Goal: Information Seeking & Learning: Learn about a topic

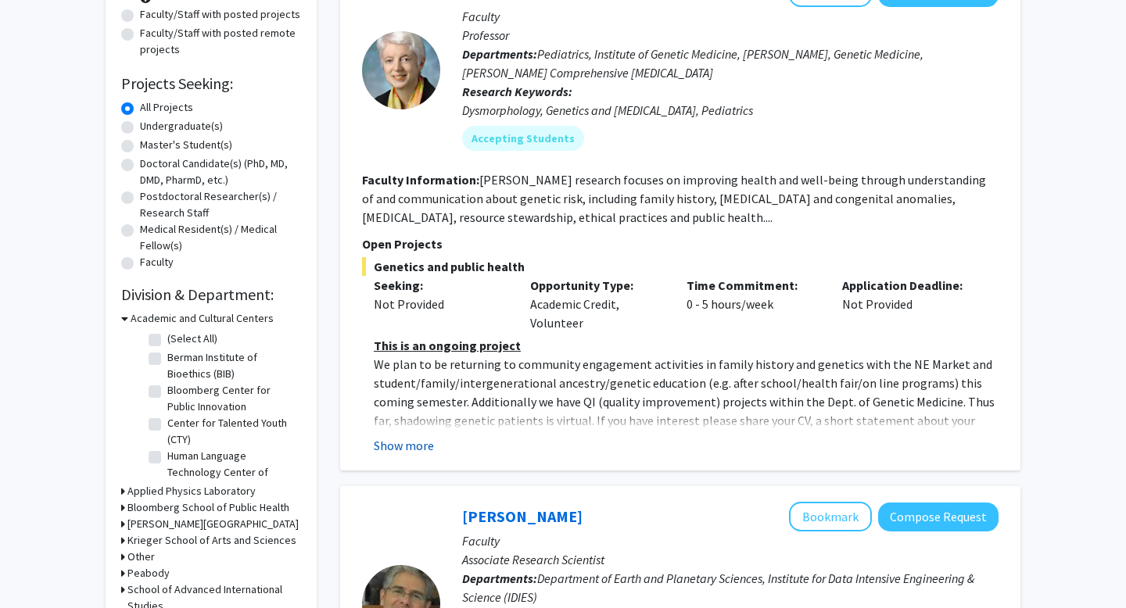
scroll to position [199, 0]
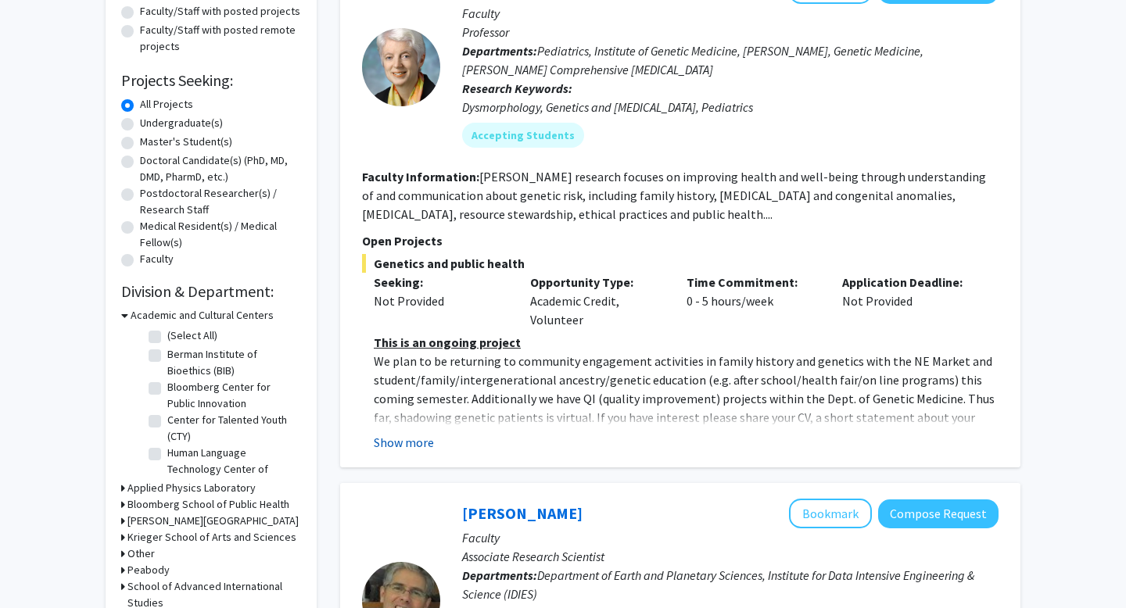
click at [426, 439] on button "Show more" at bounding box center [404, 442] width 60 height 19
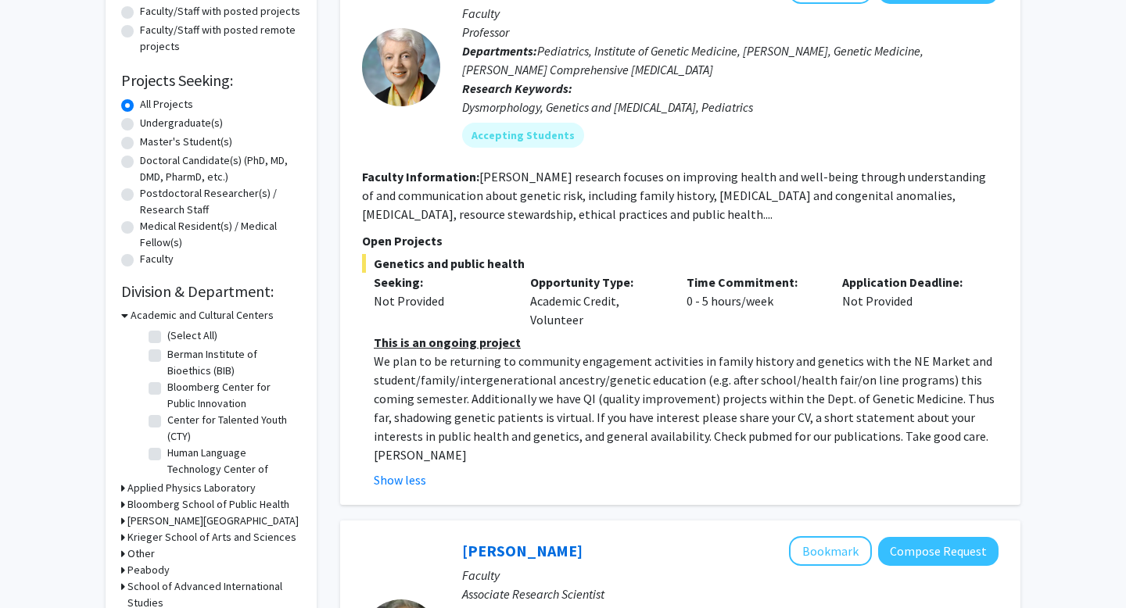
click at [452, 378] on p "We plan to be returning to community engagement activities in family history an…" at bounding box center [686, 408] width 625 height 113
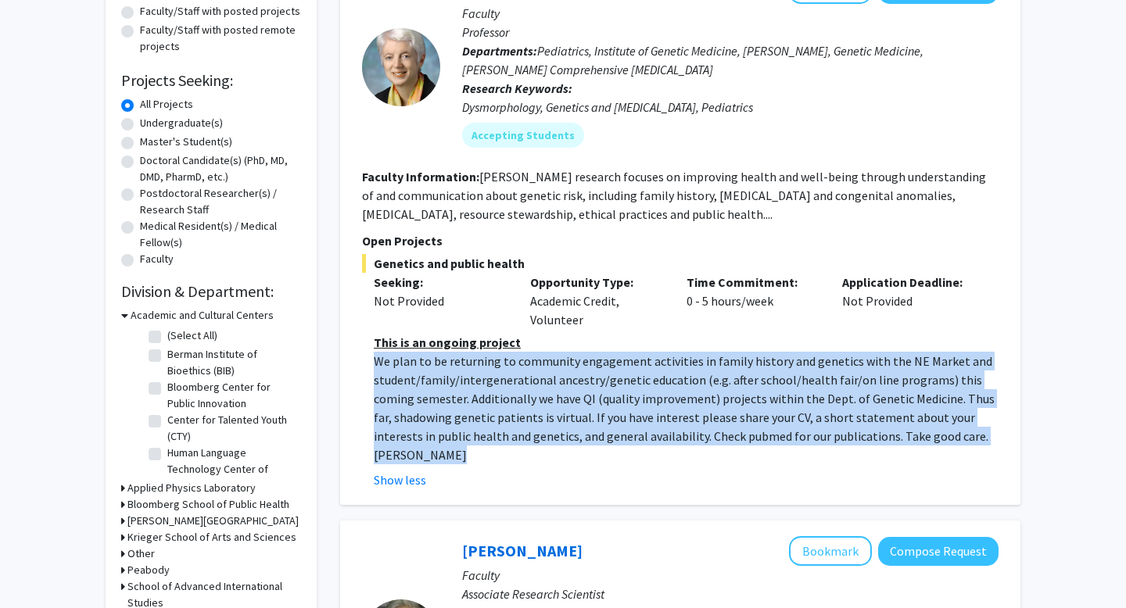
click at [452, 378] on p "We plan to be returning to community engagement activities in family history an…" at bounding box center [686, 408] width 625 height 113
click at [924, 420] on p "We plan to be returning to community engagement activities in family history an…" at bounding box center [686, 408] width 625 height 113
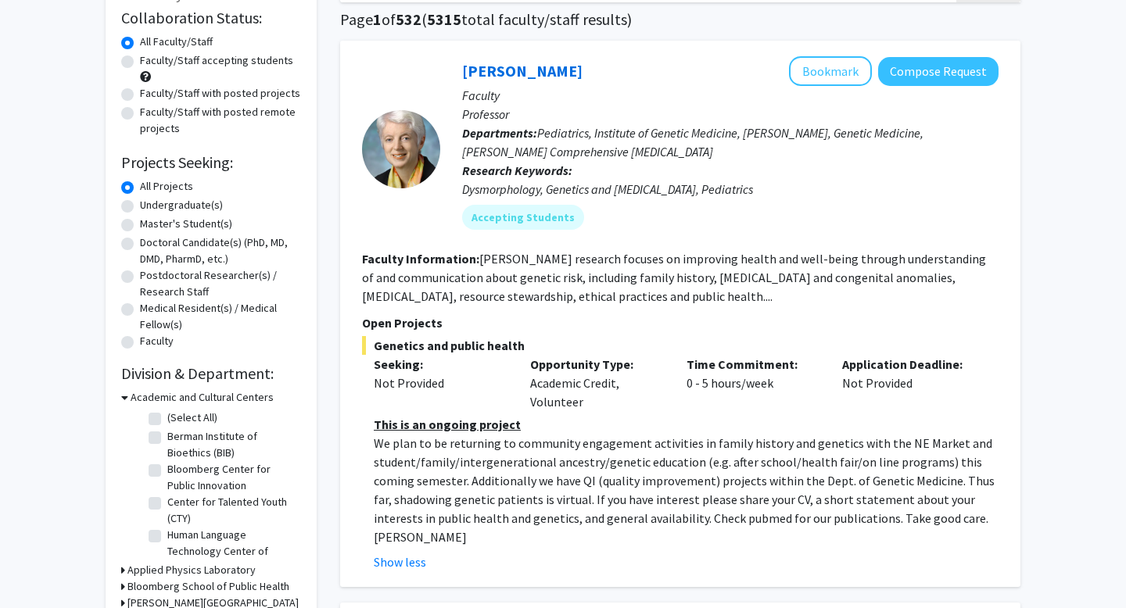
scroll to position [88, 0]
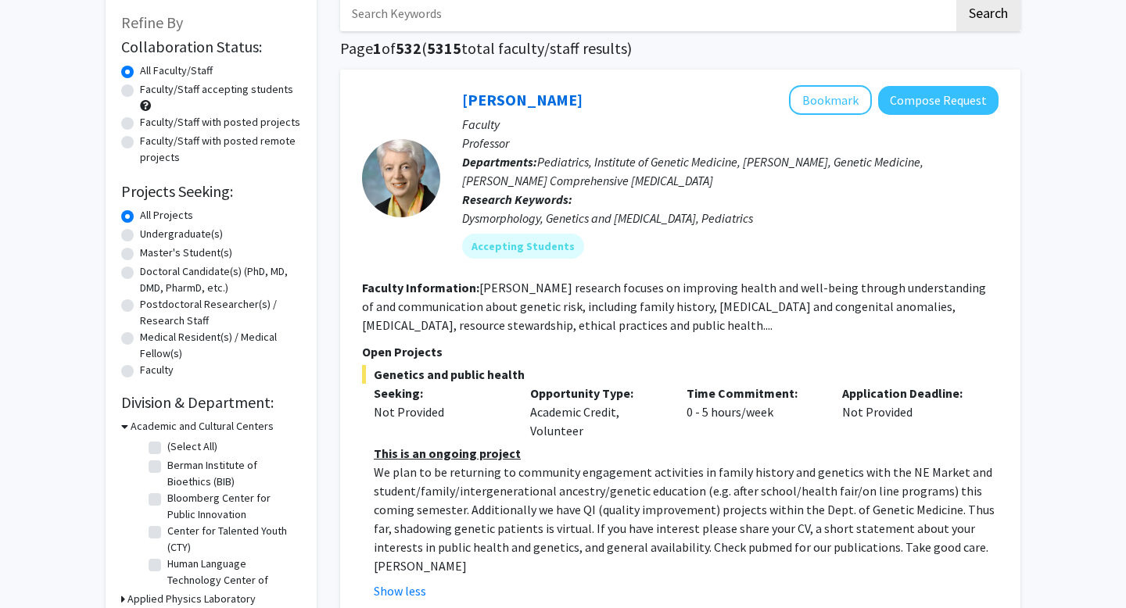
click at [194, 145] on label "Faculty/Staff with posted remote projects" at bounding box center [220, 149] width 161 height 33
click at [150, 143] on input "Faculty/Staff with posted remote projects" at bounding box center [145, 138] width 10 height 10
radio input "true"
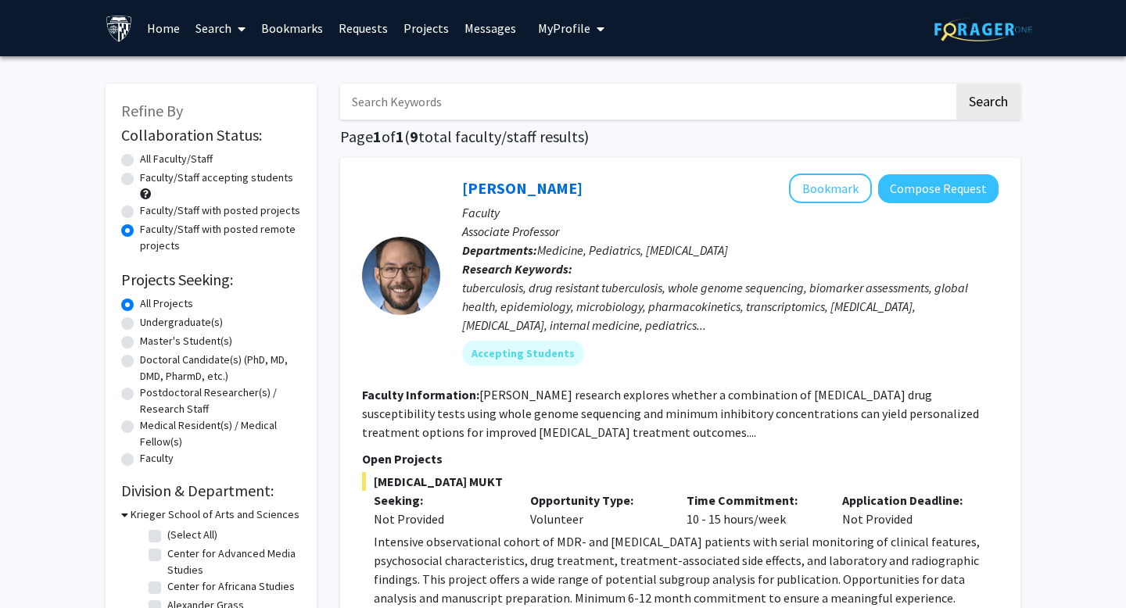
click at [187, 216] on label "Faculty/Staff with posted projects" at bounding box center [220, 211] width 160 height 16
click at [150, 213] on input "Faculty/Staff with posted projects" at bounding box center [145, 208] width 10 height 10
radio input "true"
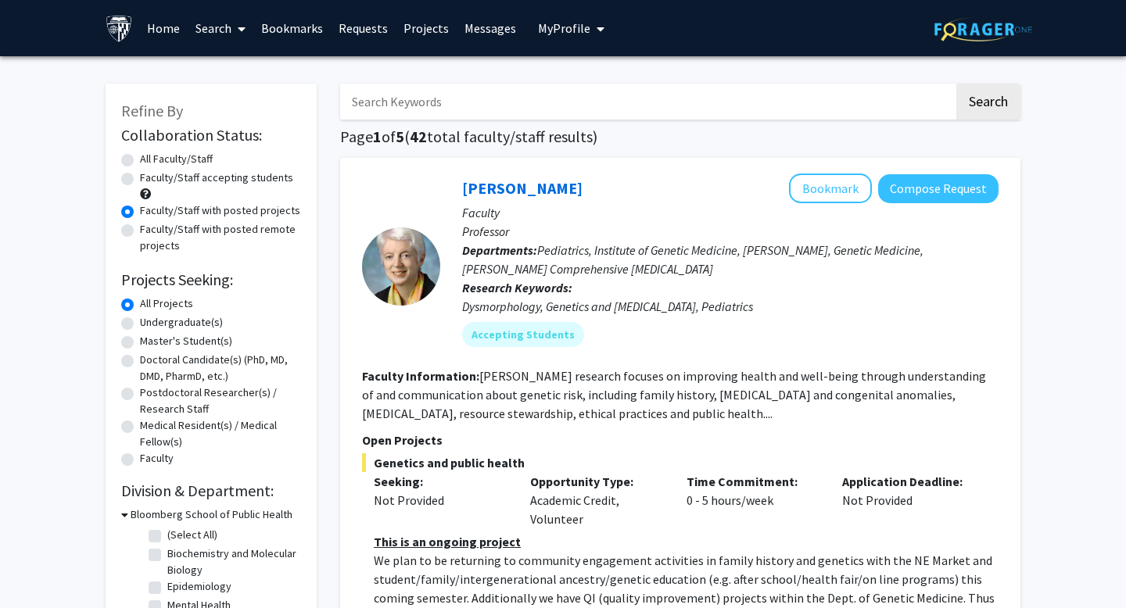
click at [390, 113] on input "Search Keywords" at bounding box center [647, 102] width 614 height 36
type input "[MEDICAL_DATA]"
click at [956, 84] on button "Search" at bounding box center [988, 102] width 64 height 36
radio input "true"
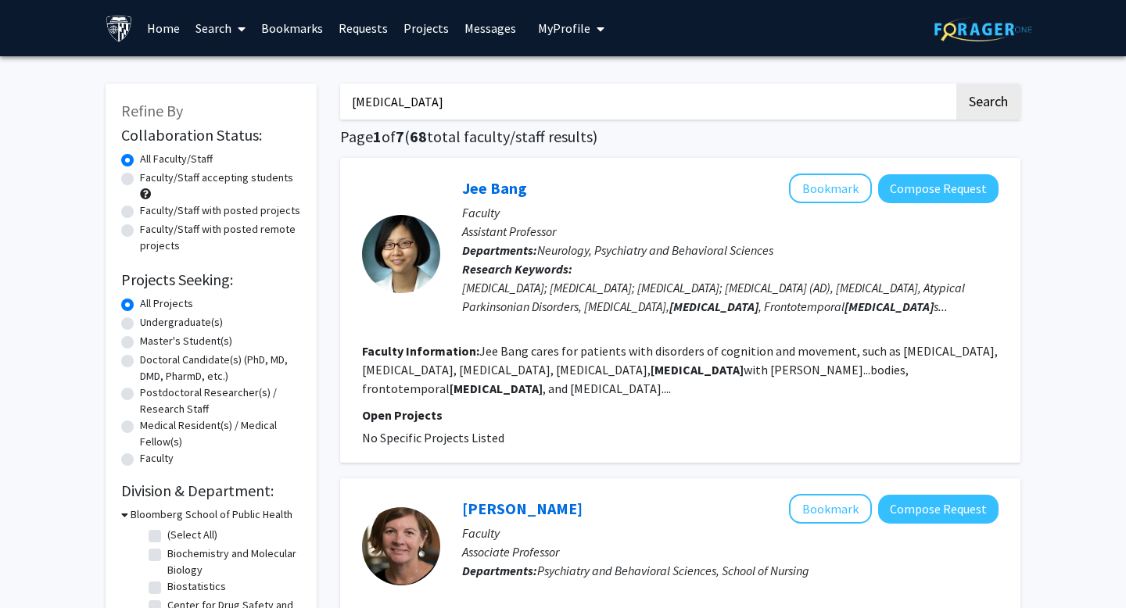
click at [140, 216] on label "Faculty/Staff with posted projects" at bounding box center [220, 211] width 160 height 16
click at [140, 213] on input "Faculty/Staff with posted projects" at bounding box center [145, 208] width 10 height 10
radio input "true"
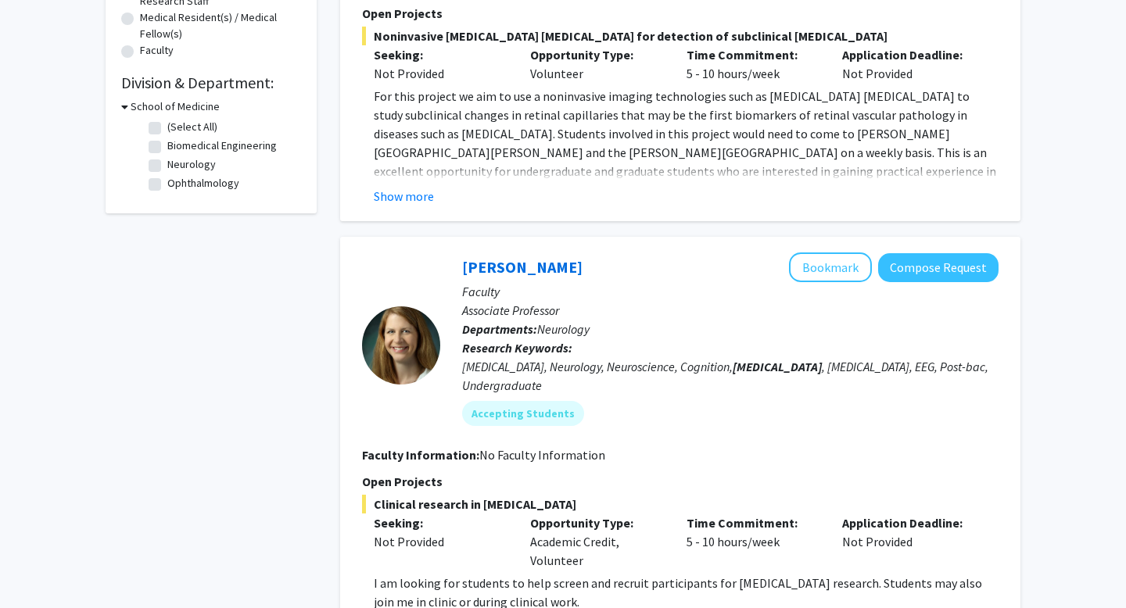
scroll to position [77, 0]
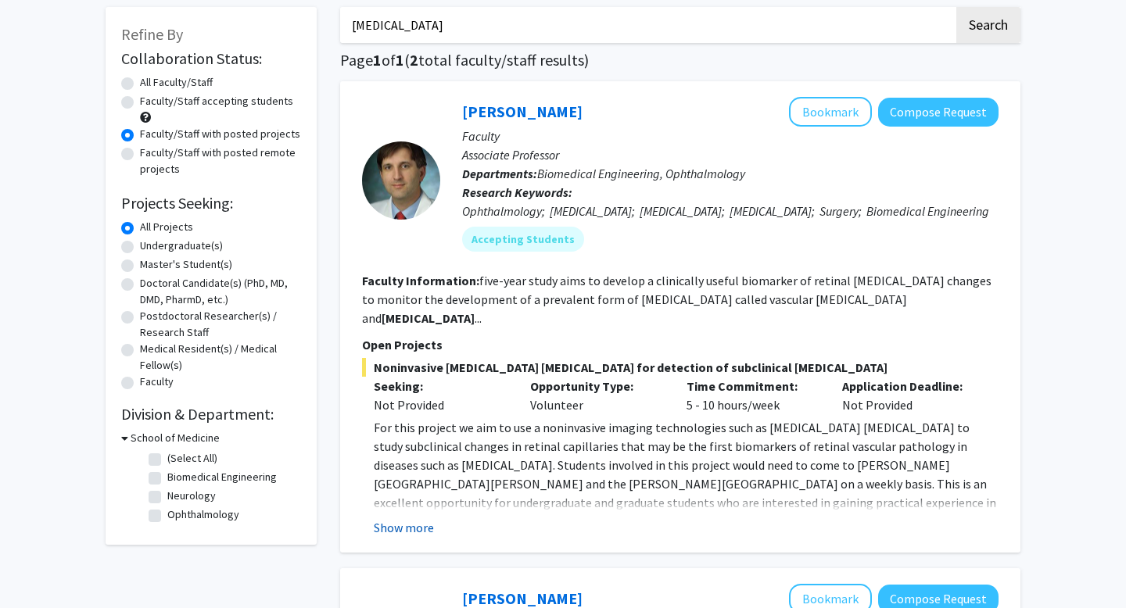
click at [426, 536] on button "Show more" at bounding box center [404, 527] width 60 height 19
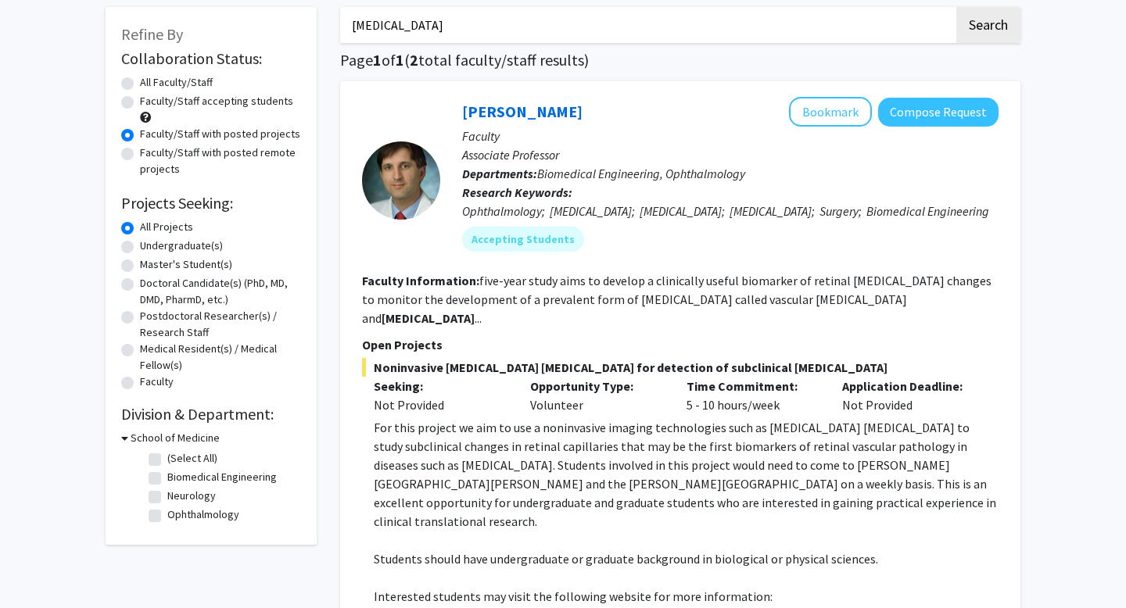
scroll to position [425, 0]
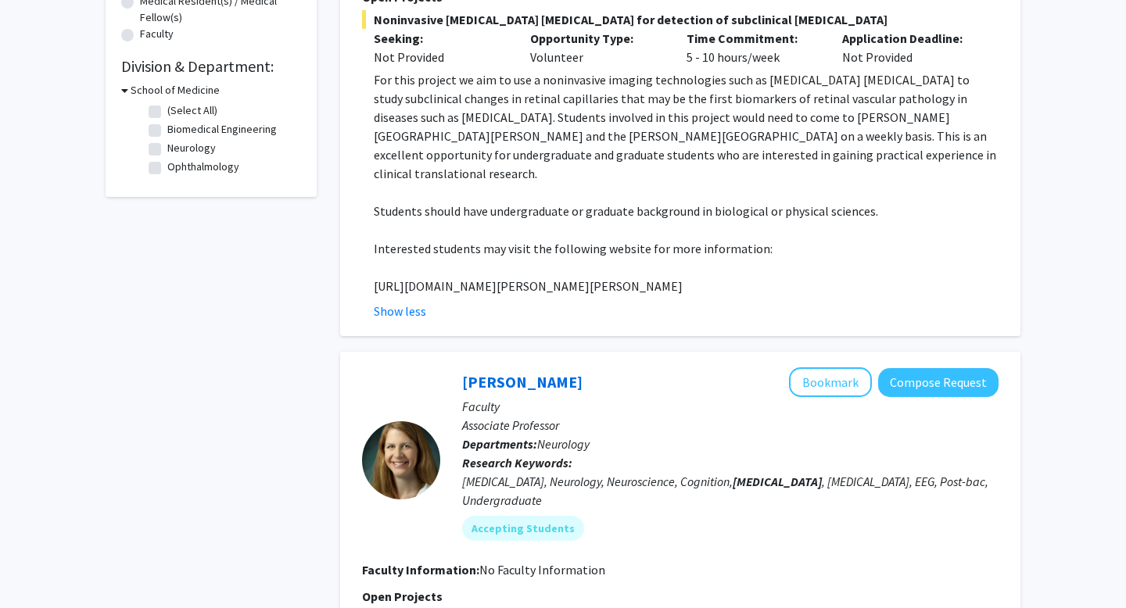
click at [586, 101] on p "For this project we aim to use a noninvasive imaging technologies such as [MEDI…" at bounding box center [686, 126] width 625 height 113
click at [618, 107] on p "For this project we aim to use a noninvasive imaging technologies such as [MEDI…" at bounding box center [686, 126] width 625 height 113
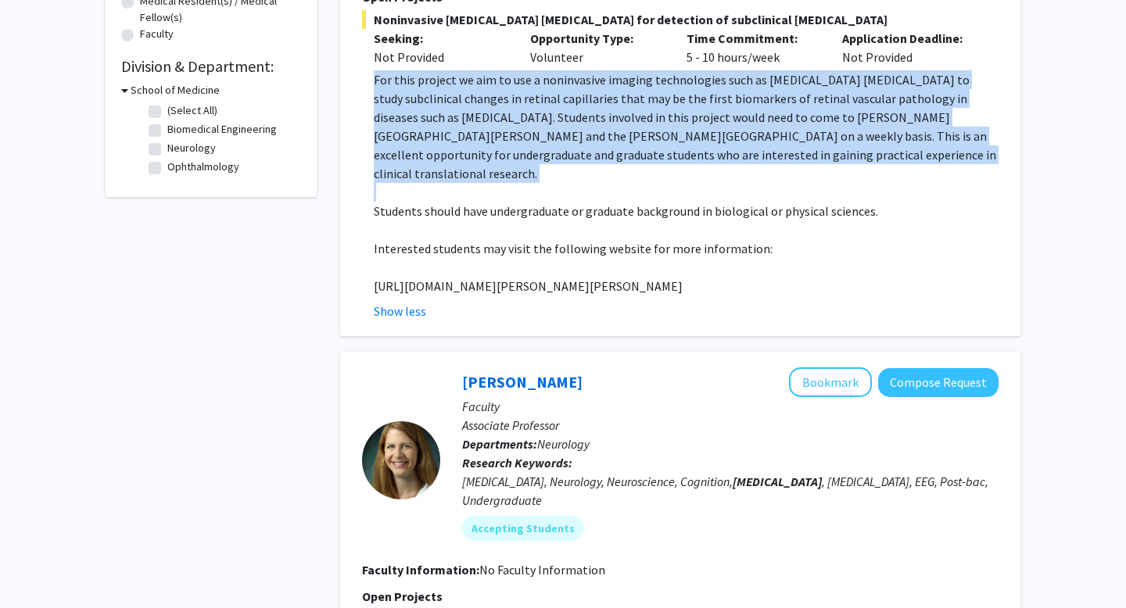
click at [618, 107] on p "For this project we aim to use a noninvasive imaging technologies such as [MEDI…" at bounding box center [686, 126] width 625 height 113
click at [633, 113] on p "For this project we aim to use a noninvasive imaging technologies such as [MEDI…" at bounding box center [686, 126] width 625 height 113
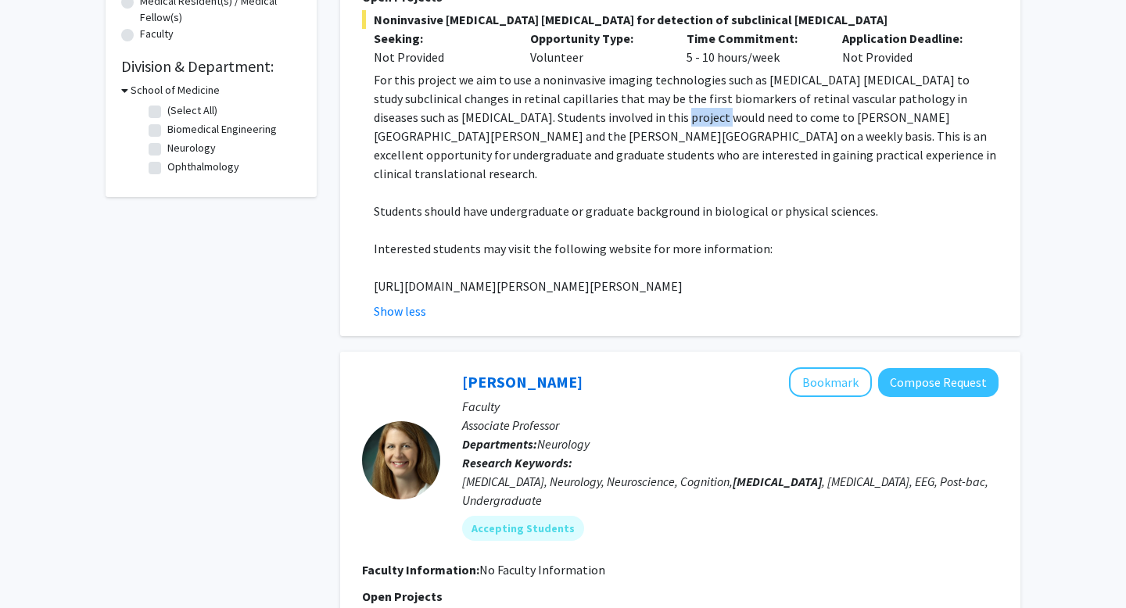
click at [633, 113] on p "For this project we aim to use a noninvasive imaging technologies such as [MEDI…" at bounding box center [686, 126] width 625 height 113
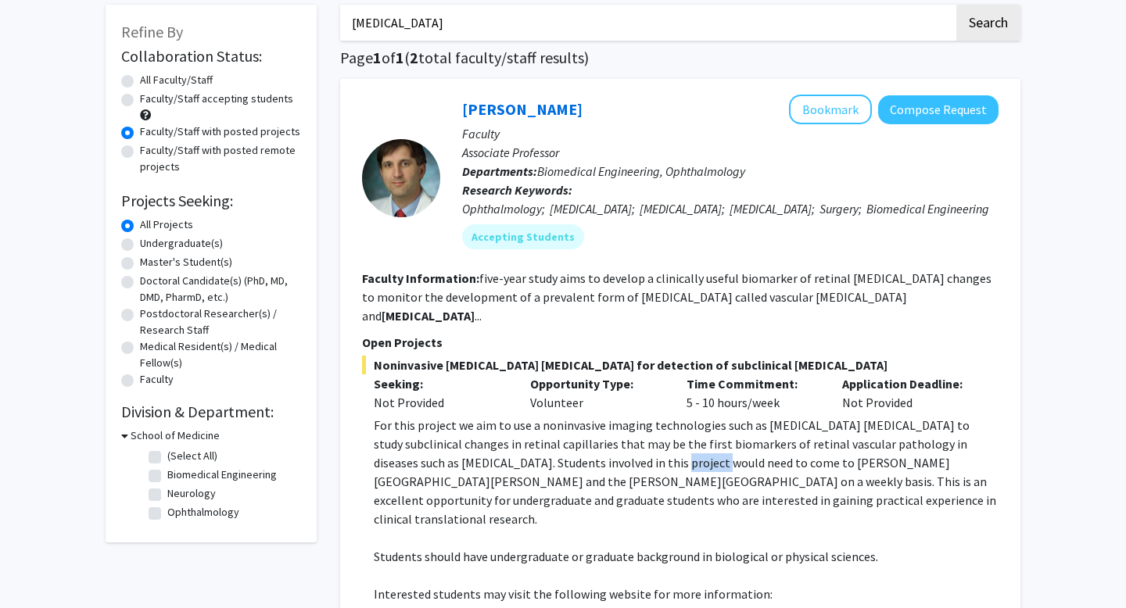
scroll to position [0, 0]
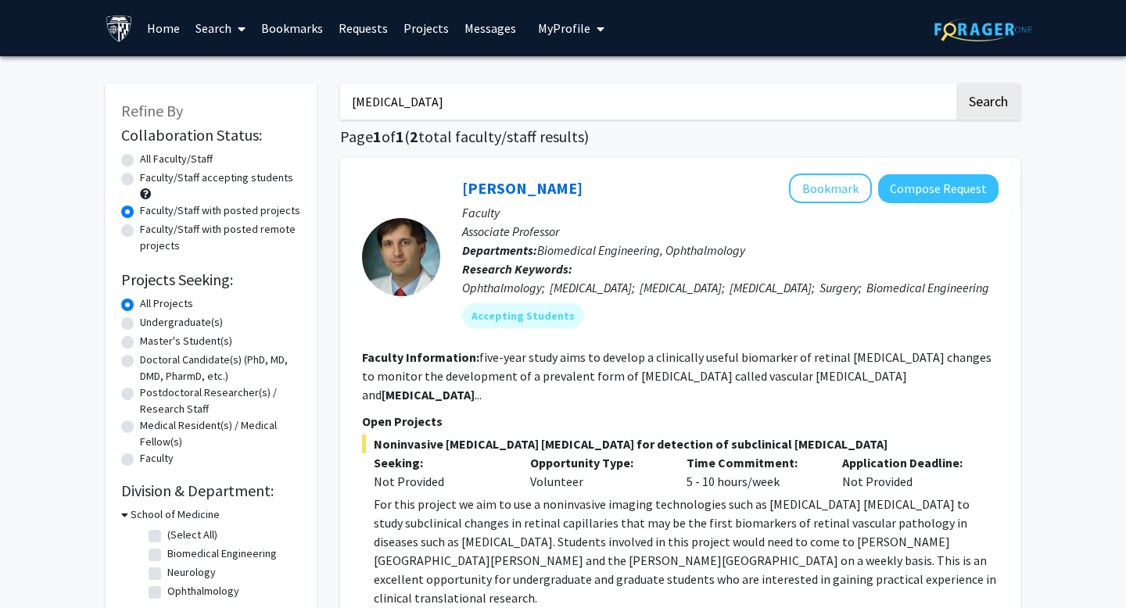
click at [493, 111] on input "[MEDICAL_DATA]" at bounding box center [647, 102] width 614 height 36
type input "[MEDICAL_DATA]"
click at [992, 98] on button "Search" at bounding box center [988, 102] width 64 height 36
radio input "true"
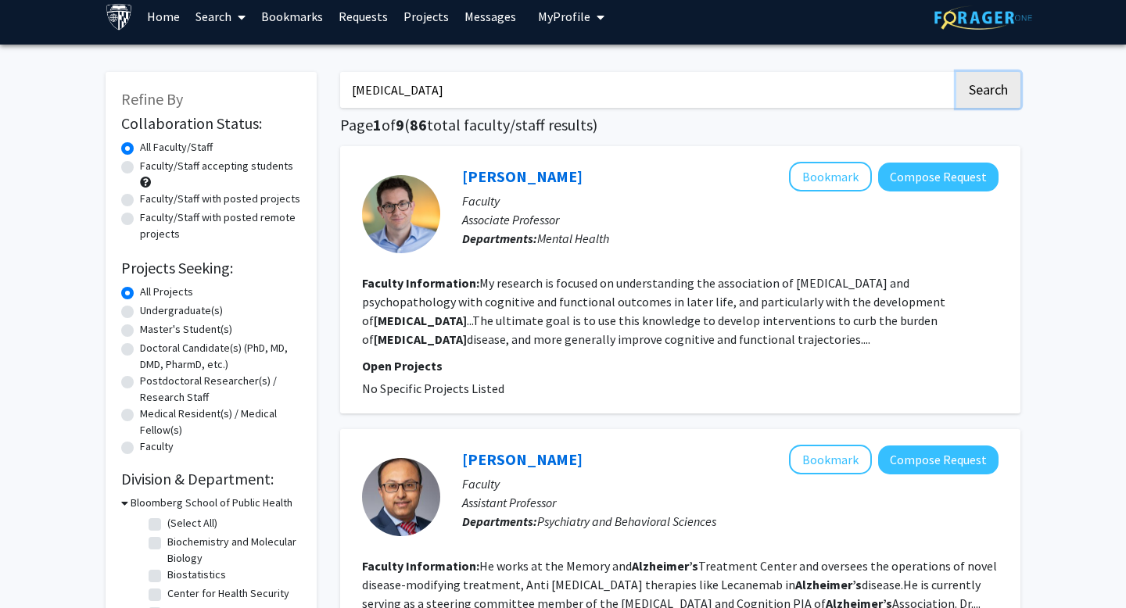
scroll to position [16, 0]
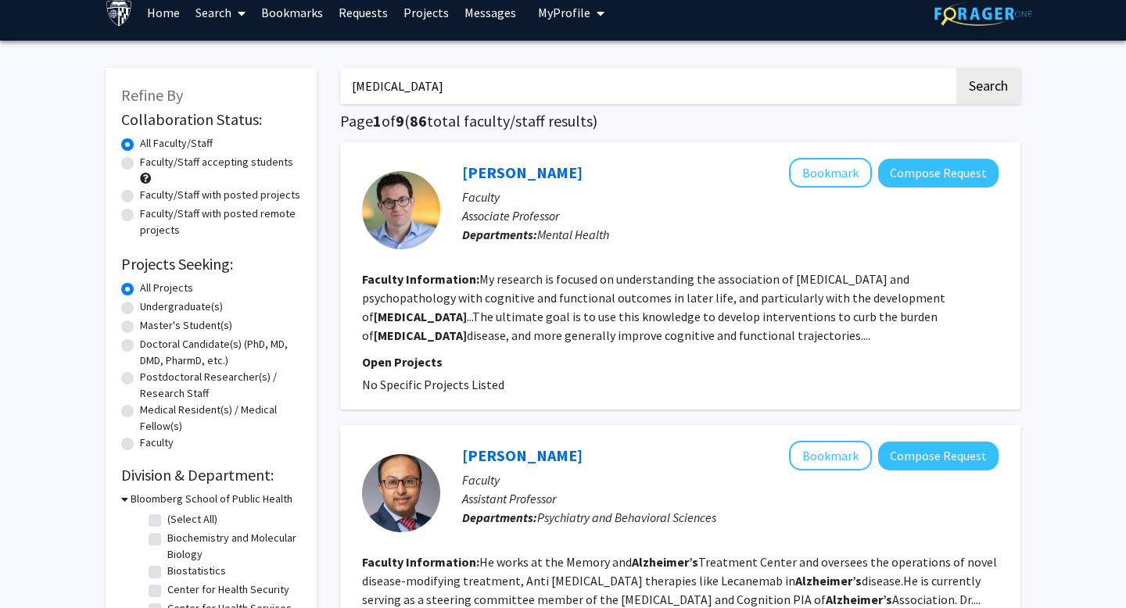
click at [140, 198] on label "Faculty/Staff with posted projects" at bounding box center [220, 195] width 160 height 16
click at [140, 197] on input "Faculty/Staff with posted projects" at bounding box center [145, 192] width 10 height 10
radio input "true"
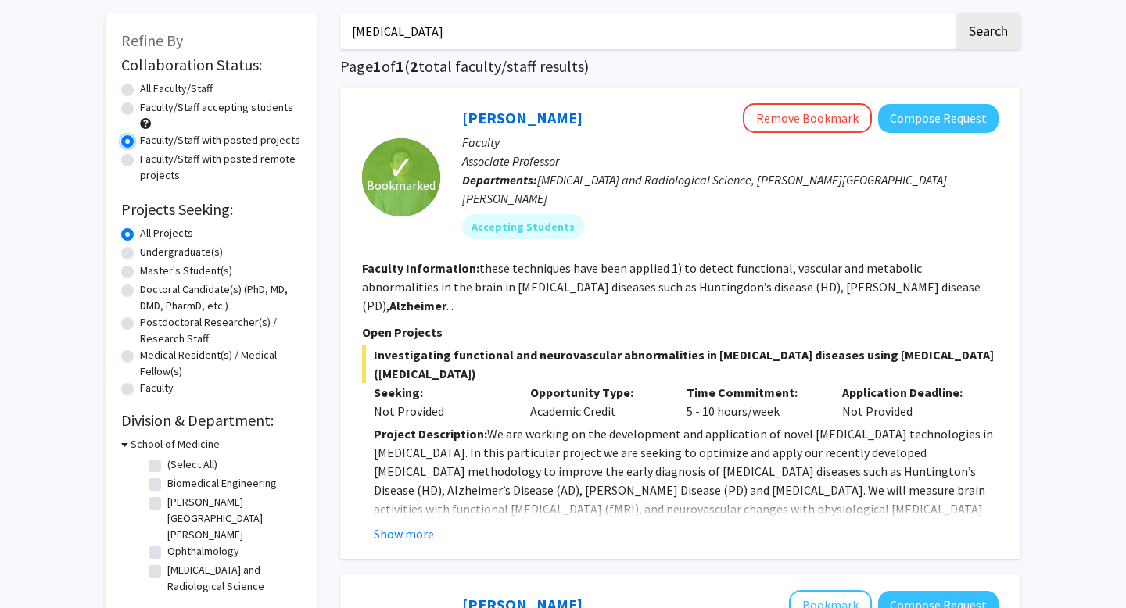
scroll to position [70, 0]
click at [415, 525] on button "Show more" at bounding box center [404, 534] width 60 height 19
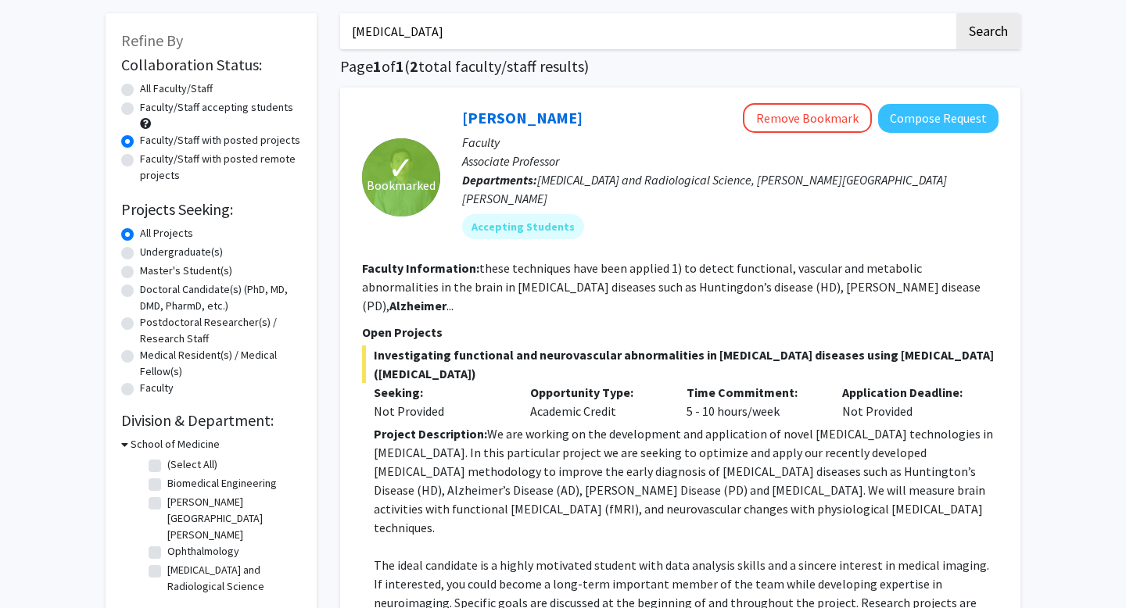
scroll to position [0, 0]
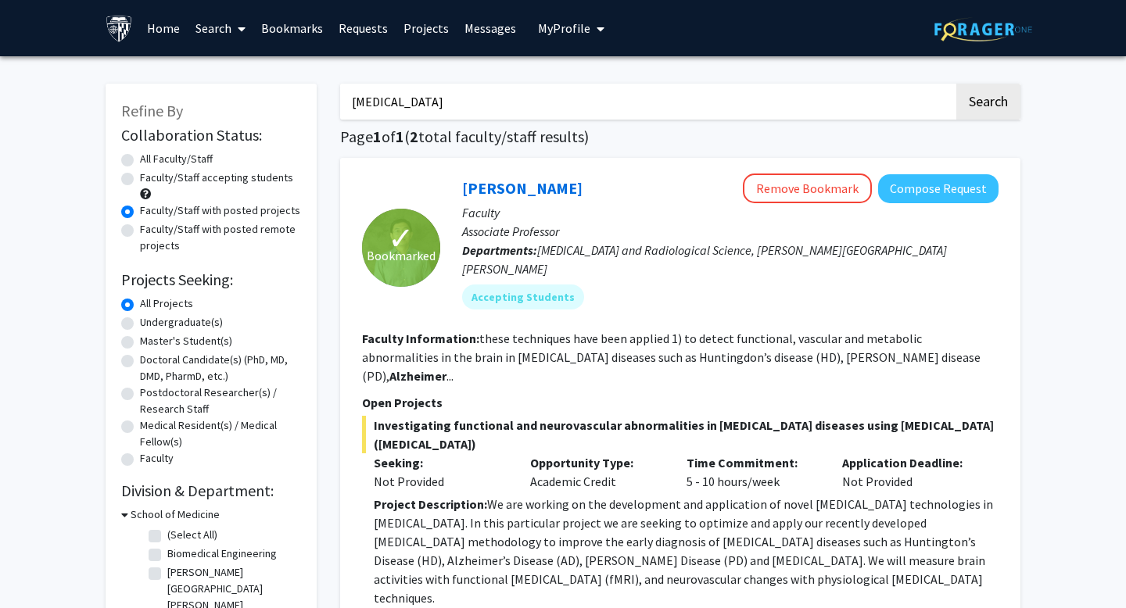
click at [193, 154] on label "All Faculty/Staff" at bounding box center [176, 159] width 73 height 16
click at [150, 154] on input "All Faculty/Staff" at bounding box center [145, 156] width 10 height 10
radio input "true"
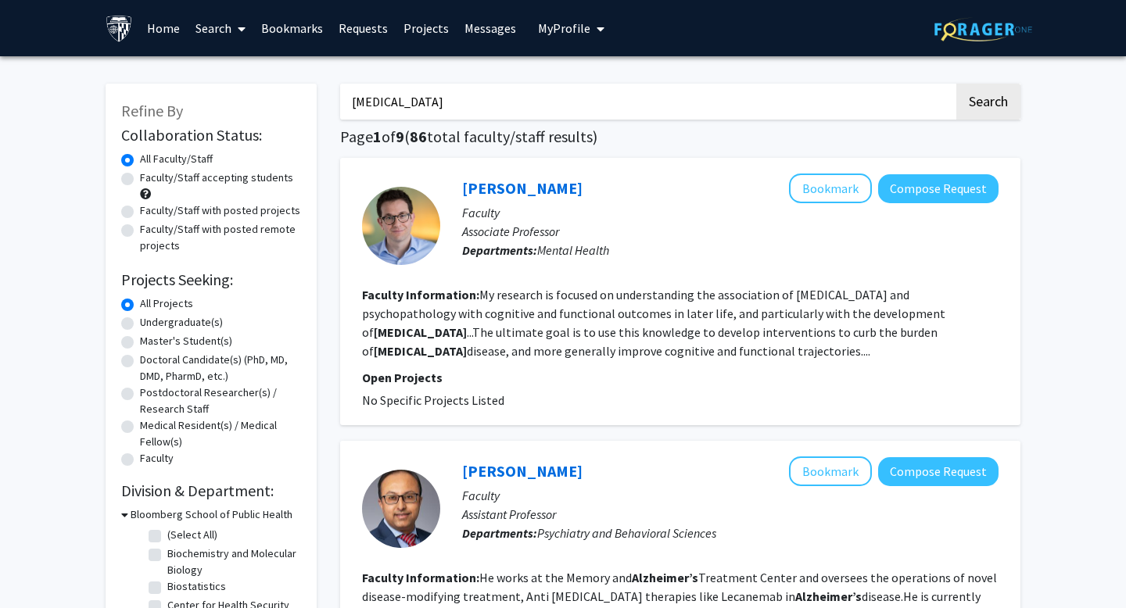
click at [468, 101] on input "[MEDICAL_DATA]" at bounding box center [647, 102] width 614 height 36
type input "ftd"
click at [956, 84] on button "Search" at bounding box center [988, 102] width 64 height 36
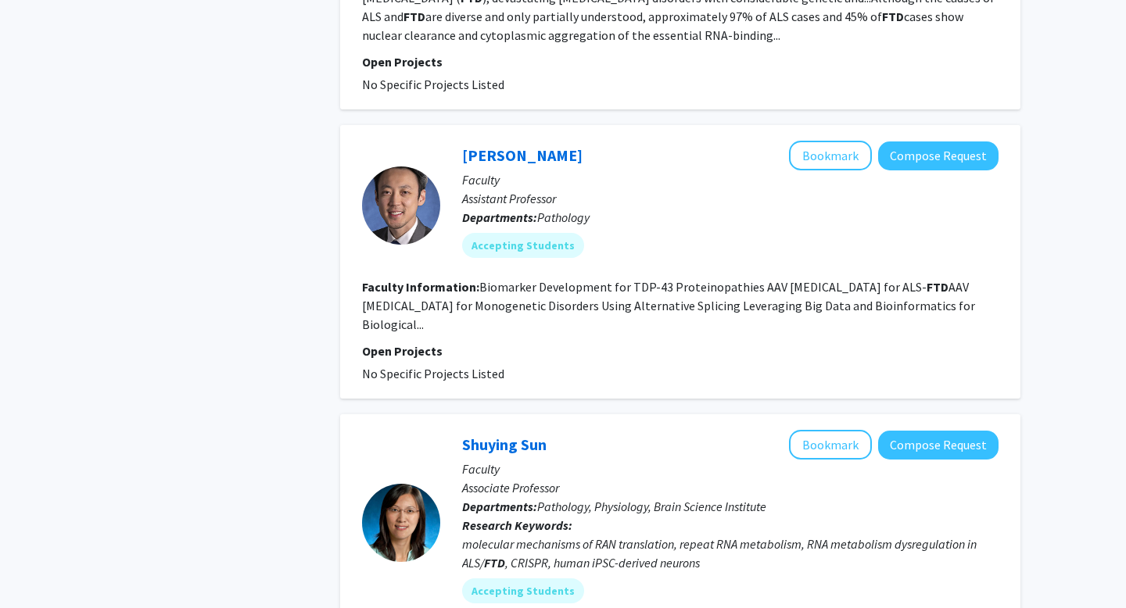
scroll to position [701, 0]
click at [497, 152] on link "[PERSON_NAME]" at bounding box center [522, 155] width 120 height 20
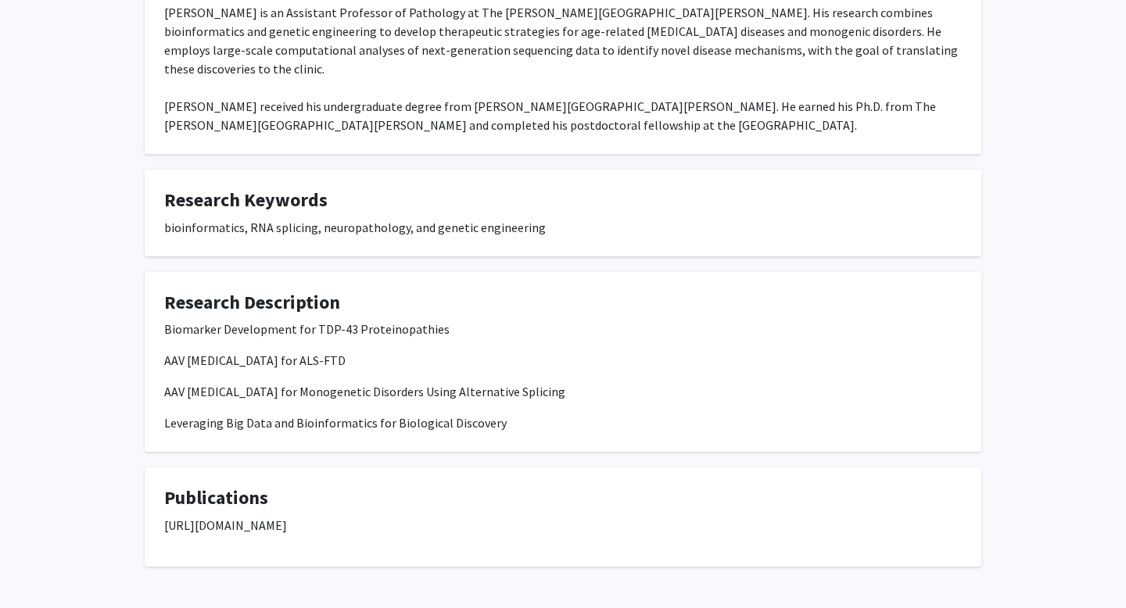
scroll to position [367, 0]
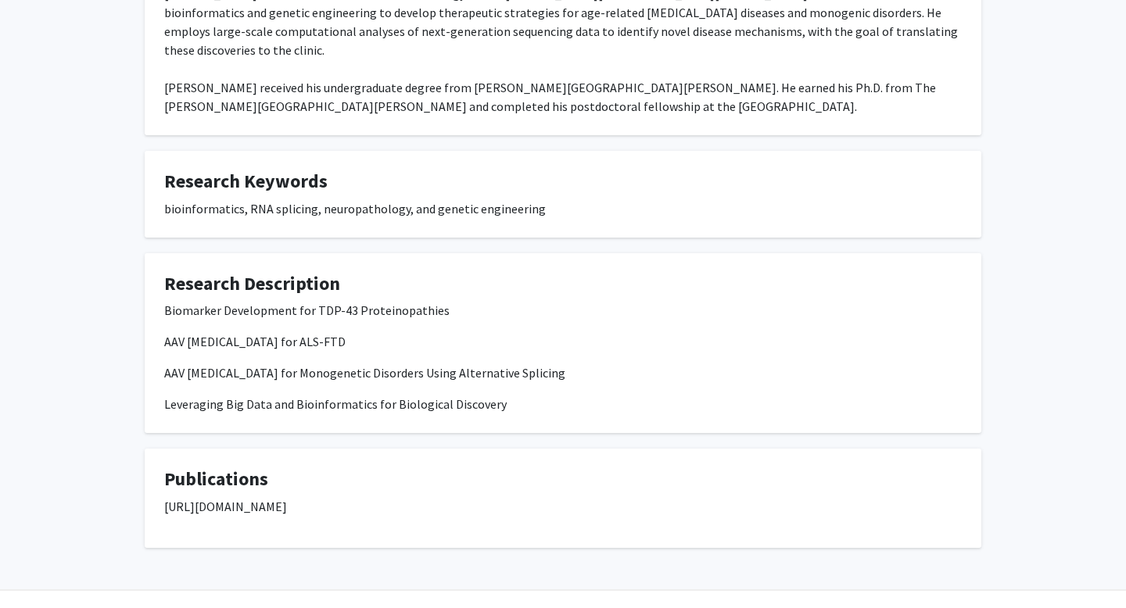
drag, startPoint x: 525, startPoint y: 372, endPoint x: 504, endPoint y: 241, distance: 133.1
click at [504, 253] on fg-card "Research Description Biomarker Development for TDP-43 Proteinopathies AAV [MEDI…" at bounding box center [563, 343] width 837 height 181
copy fg-card "Biomarker Development for TDP-43 Proteinopathies AAV [MEDICAL_DATA] for ALS-FTD…"
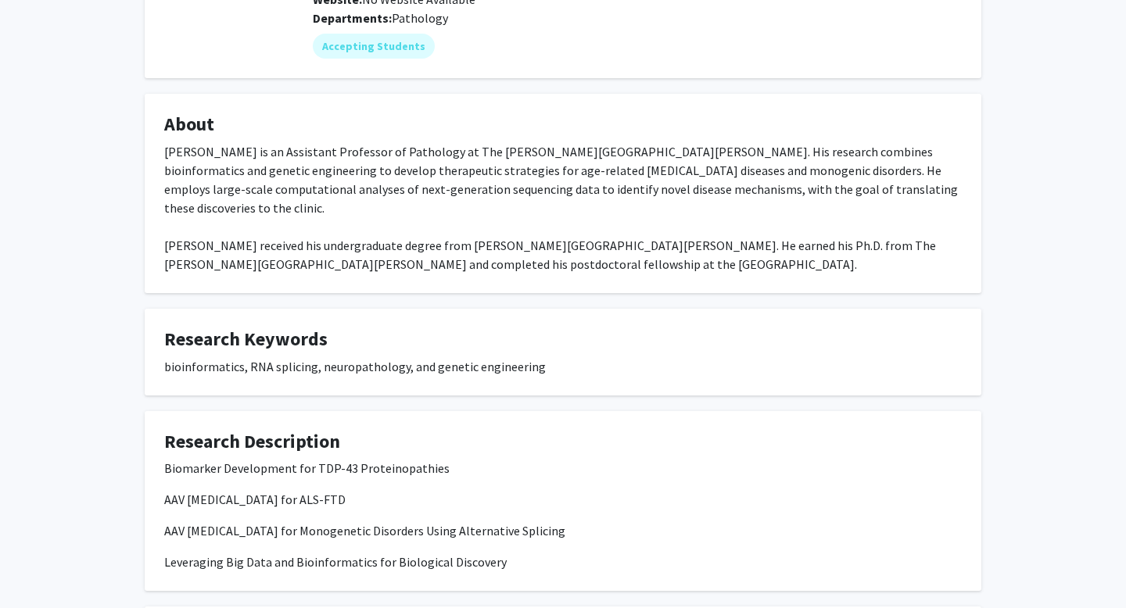
scroll to position [206, 0]
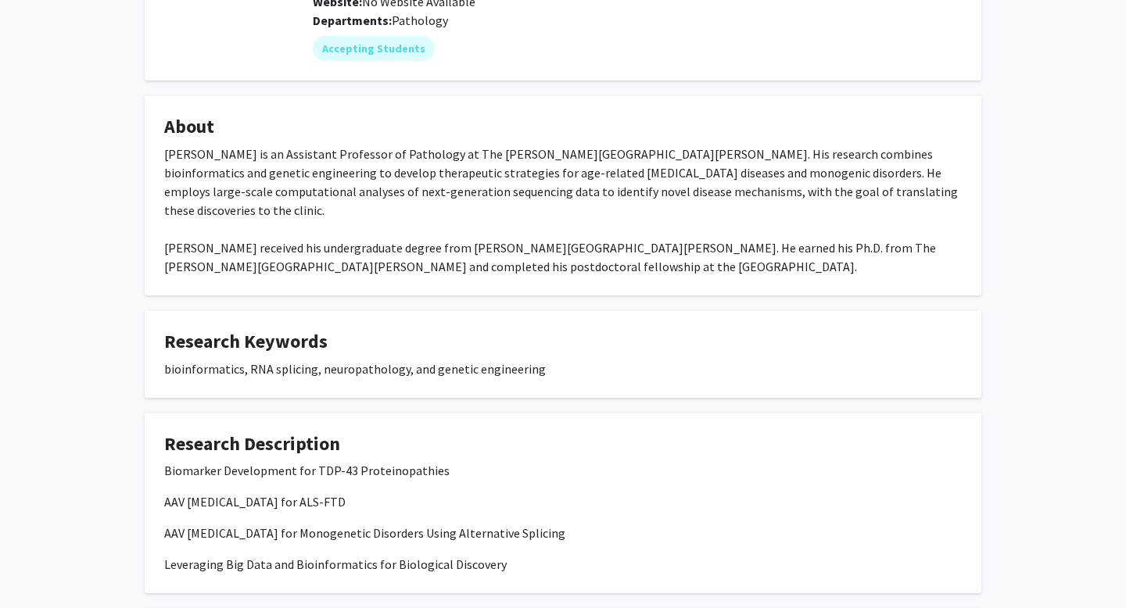
copy fg-card "Biomarker Development for TDP-43 Proteinopathies AAV [MEDICAL_DATA] for ALS-FTD…"
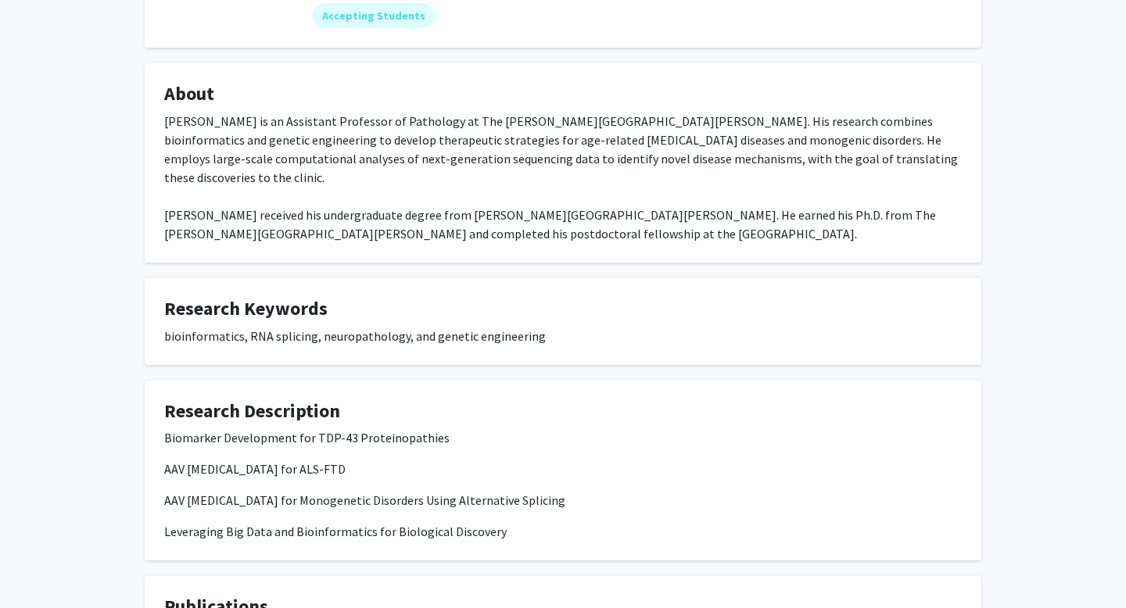
scroll to position [367, 0]
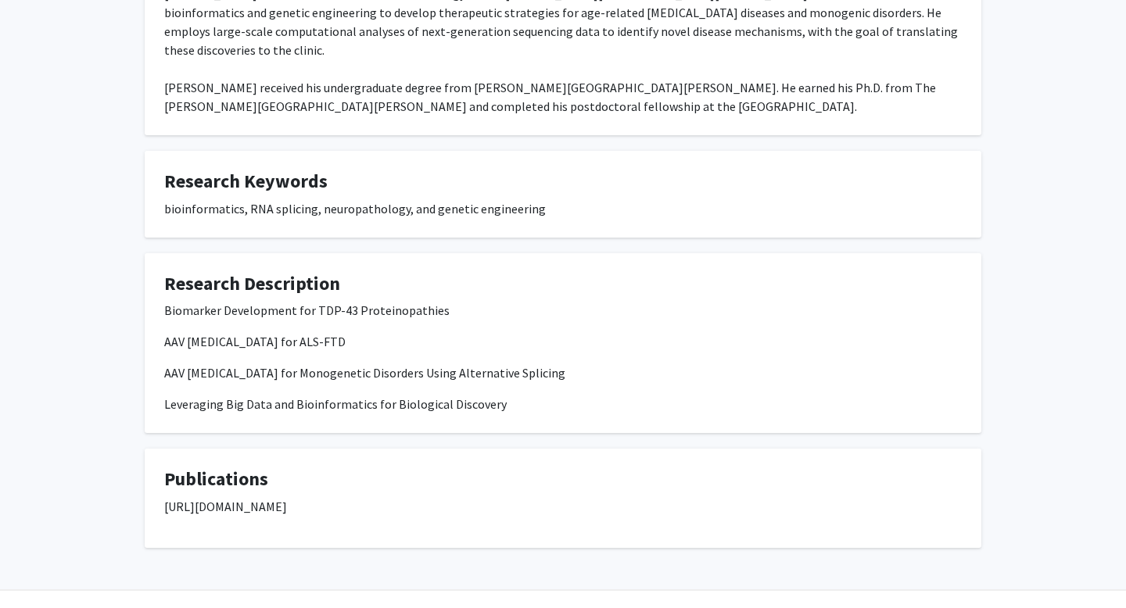
click at [654, 497] on p "[URL][DOMAIN_NAME]" at bounding box center [563, 506] width 798 height 19
copy p "[URL][DOMAIN_NAME]"
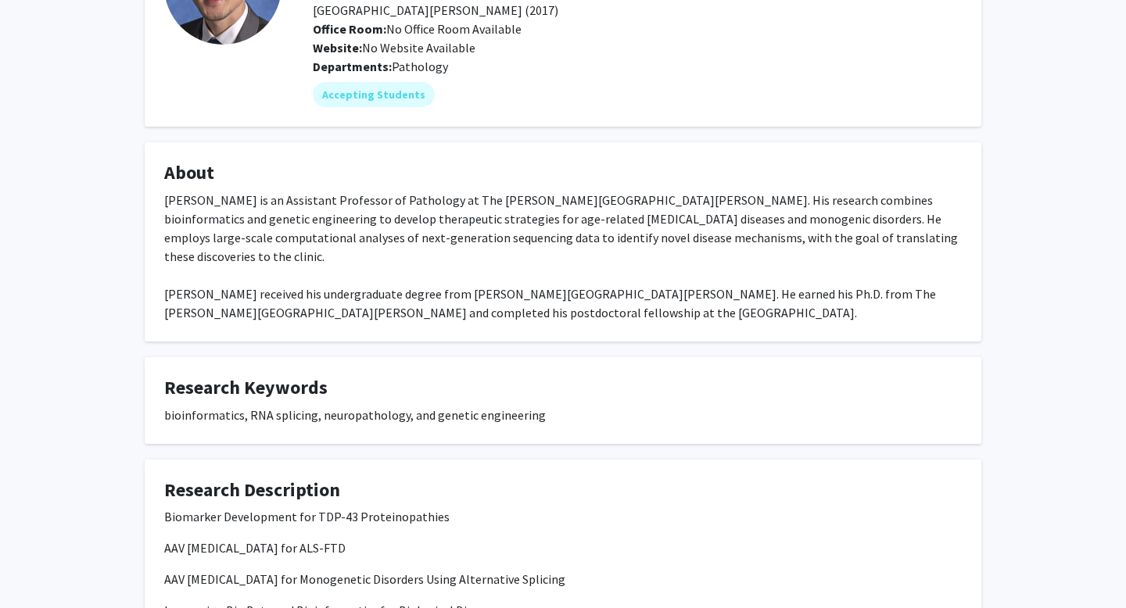
scroll to position [155, 0]
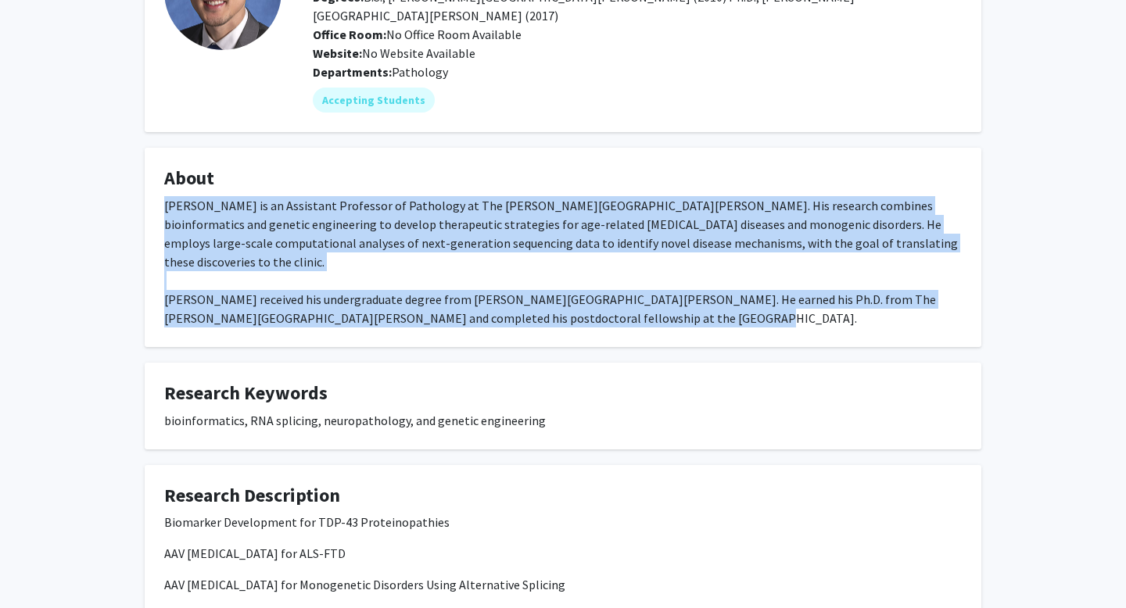
drag, startPoint x: 635, startPoint y: 288, endPoint x: 153, endPoint y: 182, distance: 493.1
click at [153, 182] on fg-card "About [PERSON_NAME] is an Assistant Professor of Pathology at The [PERSON_NAME]…" at bounding box center [563, 247] width 837 height 199
copy div "[PERSON_NAME] is an Assistant Professor of Pathology at The [PERSON_NAME][GEOGR…"
